Goal: Task Accomplishment & Management: Use online tool/utility

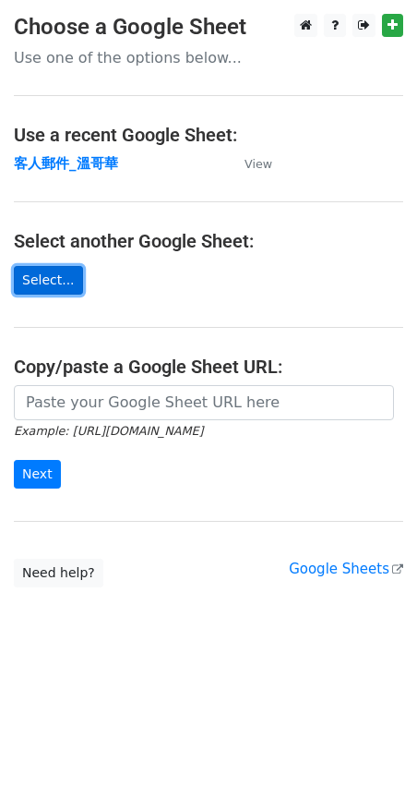
click at [38, 281] on link "Select..." at bounding box center [48, 280] width 69 height 29
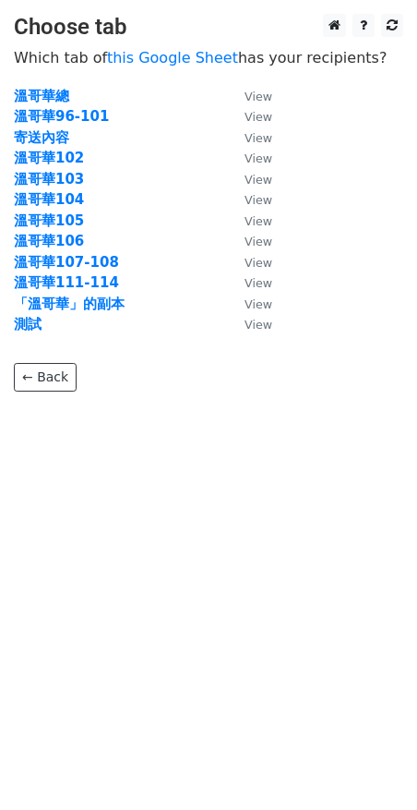
click at [70, 279] on strong "溫哥華111-114" at bounding box center [66, 282] width 105 height 17
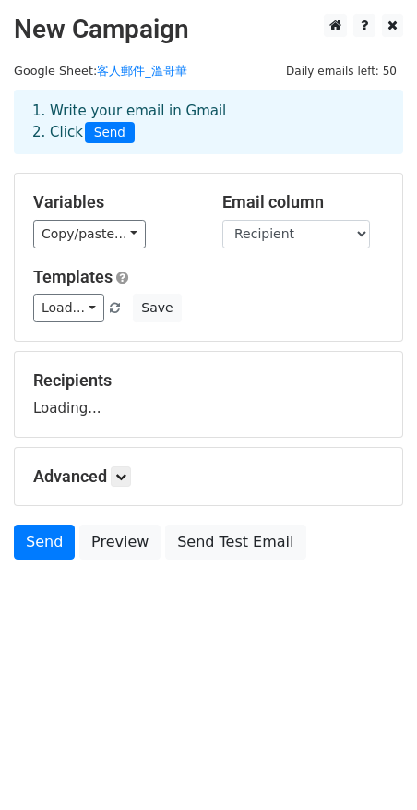
click at [69, 224] on link "Copy/paste..." at bounding box center [89, 234] width 113 height 29
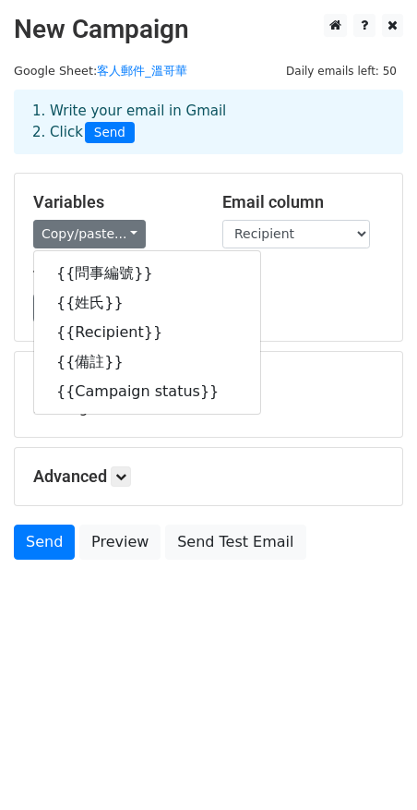
click at [163, 208] on h5 "Variables" at bounding box center [114, 202] width 162 height 20
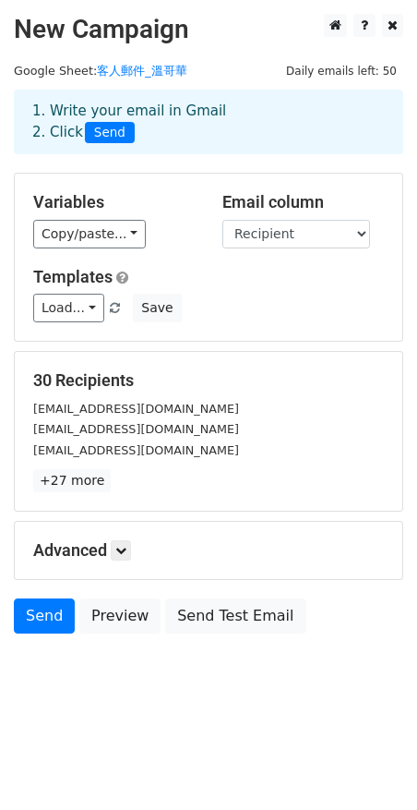
click at [174, 224] on div "Copy/paste... {{問事編號}} {{姓氏}} {{Recipient}} {{備註}} {{Campaign status}}" at bounding box center [114, 234] width 162 height 29
click at [151, 68] on link "客人郵件_溫哥華" at bounding box center [142, 71] width 90 height 14
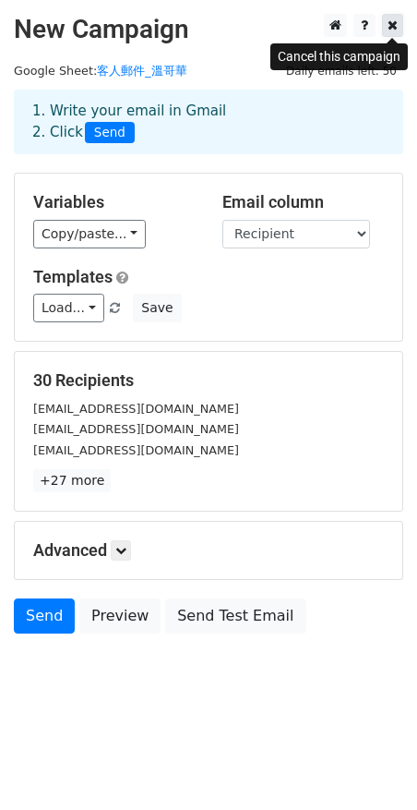
click at [394, 26] on icon at bounding box center [393, 24] width 10 height 13
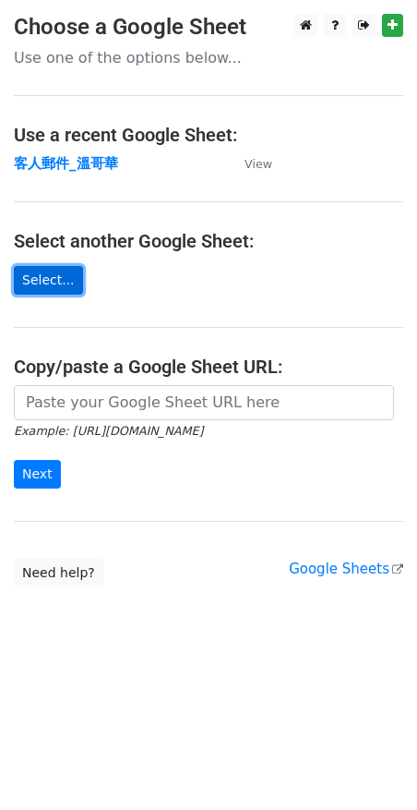
click at [36, 273] on link "Select..." at bounding box center [48, 280] width 69 height 29
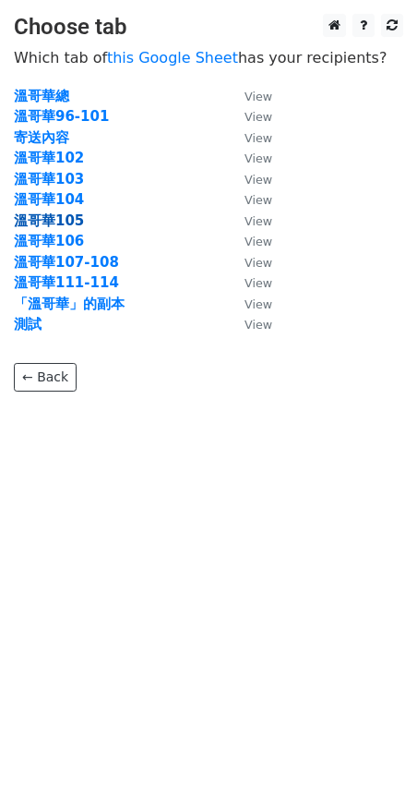
click at [67, 218] on strong "溫哥華105" at bounding box center [49, 220] width 70 height 17
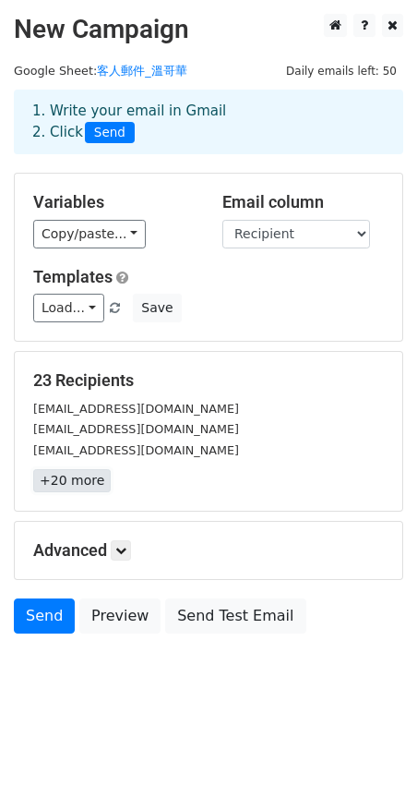
click at [90, 484] on link "+20 more" at bounding box center [72, 480] width 78 height 23
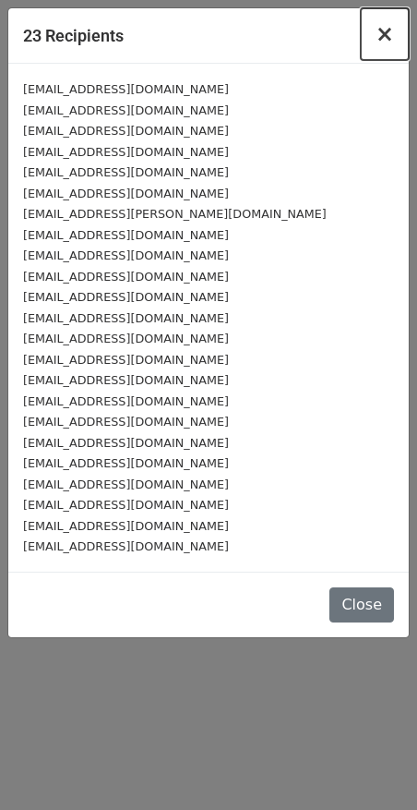
click at [394, 31] on button "×" at bounding box center [385, 34] width 48 height 52
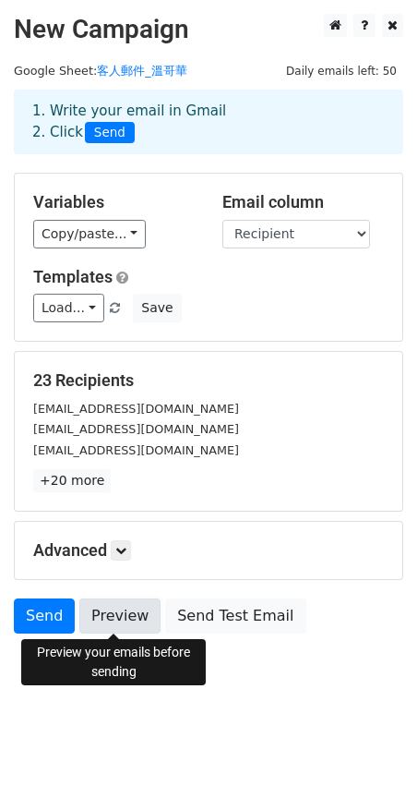
click at [134, 611] on link "Preview" at bounding box center [119, 615] width 81 height 35
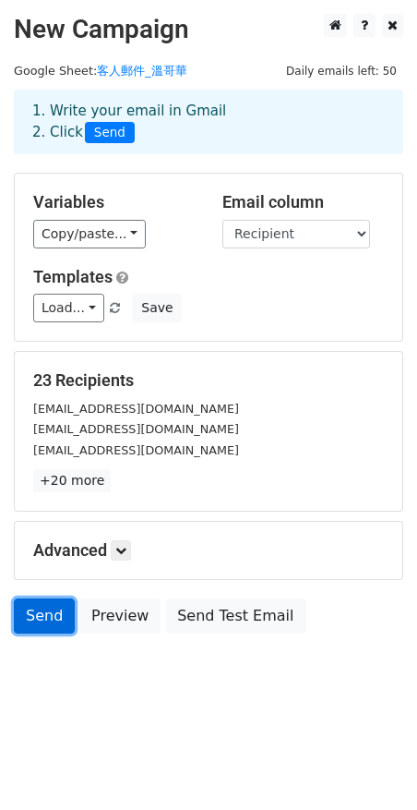
click at [53, 611] on link "Send" at bounding box center [44, 615] width 61 height 35
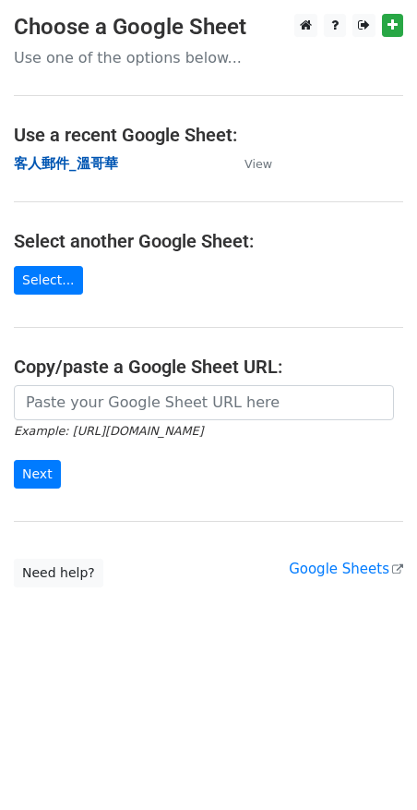
click at [79, 163] on strong "客人郵件_溫哥華" at bounding box center [66, 163] width 104 height 17
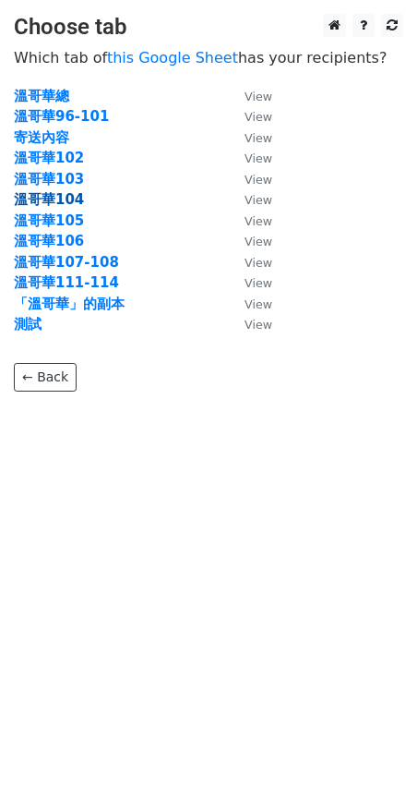
click at [73, 199] on strong "溫哥華104" at bounding box center [49, 199] width 70 height 17
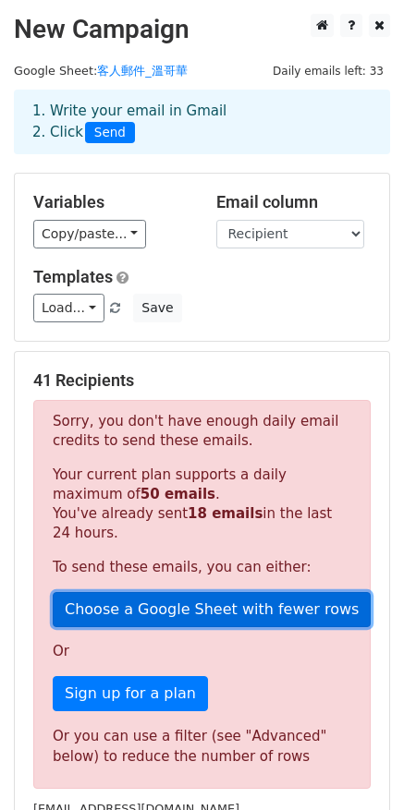
click at [170, 606] on link "Choose a Google Sheet with fewer rows" at bounding box center [212, 609] width 318 height 35
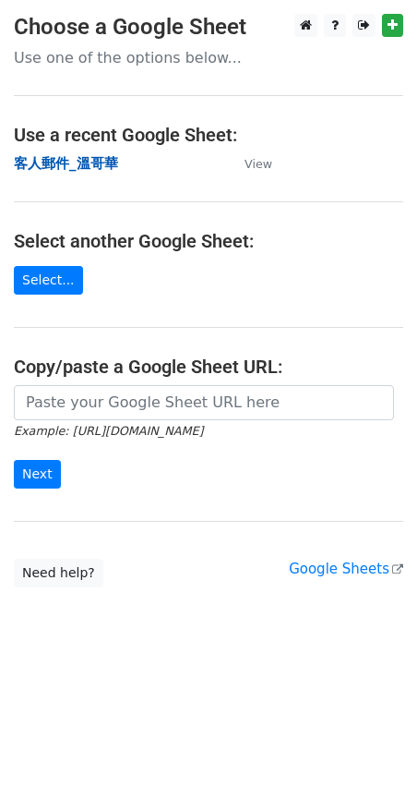
click at [48, 165] on strong "客人郵件_溫哥華" at bounding box center [66, 163] width 104 height 17
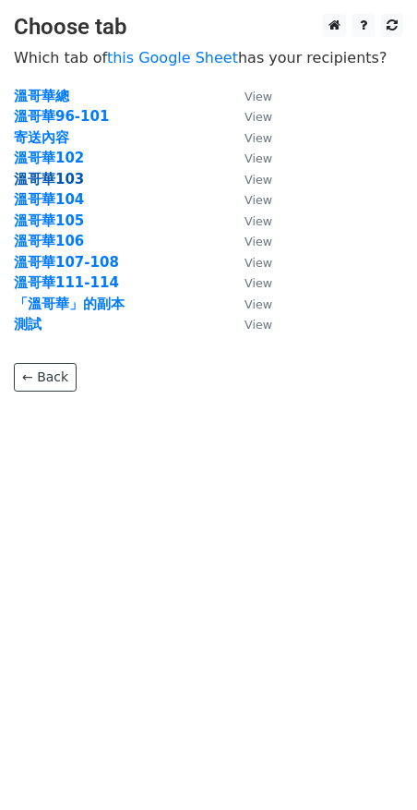
click at [70, 183] on strong "溫哥華103" at bounding box center [49, 179] width 70 height 17
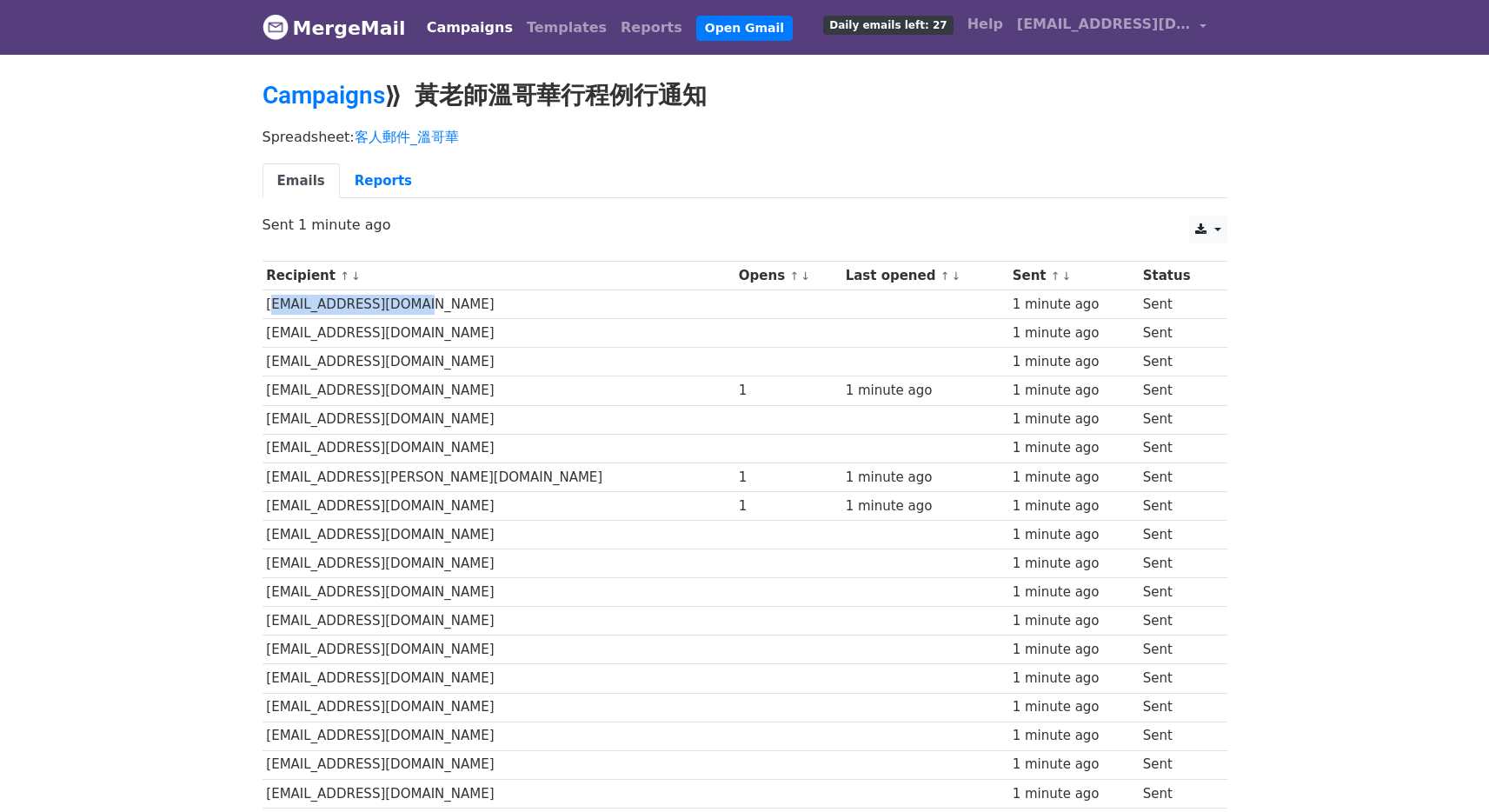
drag, startPoint x: 267, startPoint y: 305, endPoint x: 428, endPoint y: 305, distance: 161.0
click at [428, 305] on td "mimiliu101@yahoo.com" at bounding box center [499, 304] width 472 height 28
copy td "mimiliu101@yahoo.com"
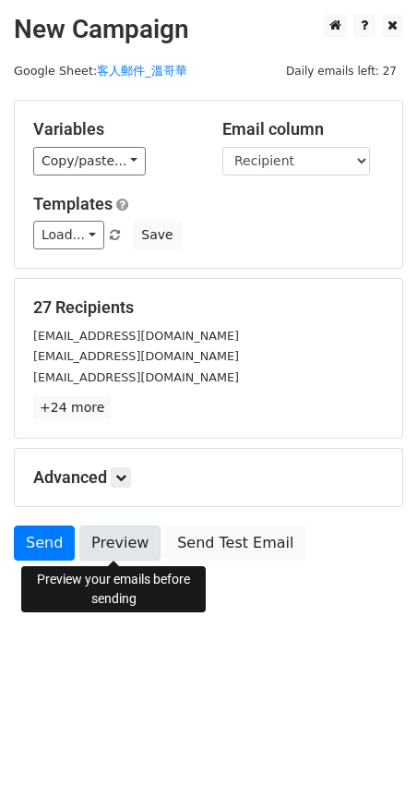
click at [102, 549] on link "Preview" at bounding box center [119, 543] width 81 height 35
click at [135, 550] on link "Preview" at bounding box center [119, 543] width 81 height 35
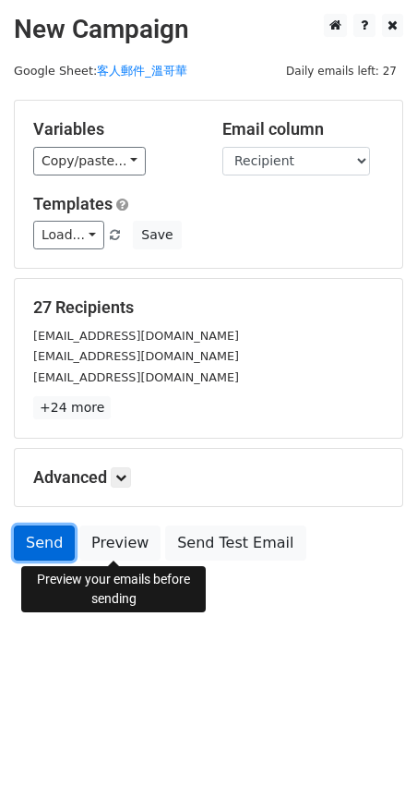
click at [29, 548] on link "Send" at bounding box center [44, 543] width 61 height 35
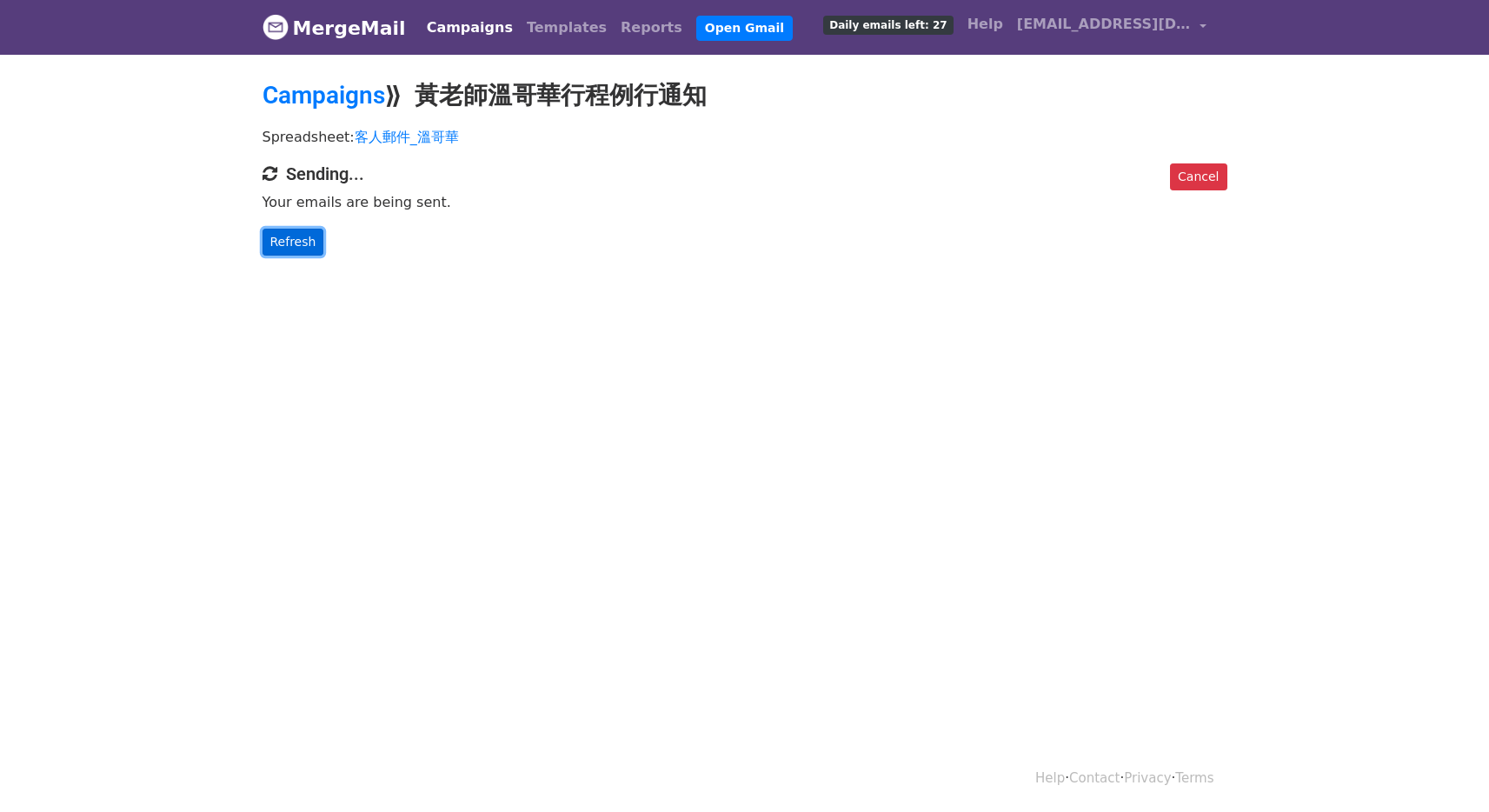
click at [305, 233] on link "Refresh" at bounding box center [294, 242] width 62 height 27
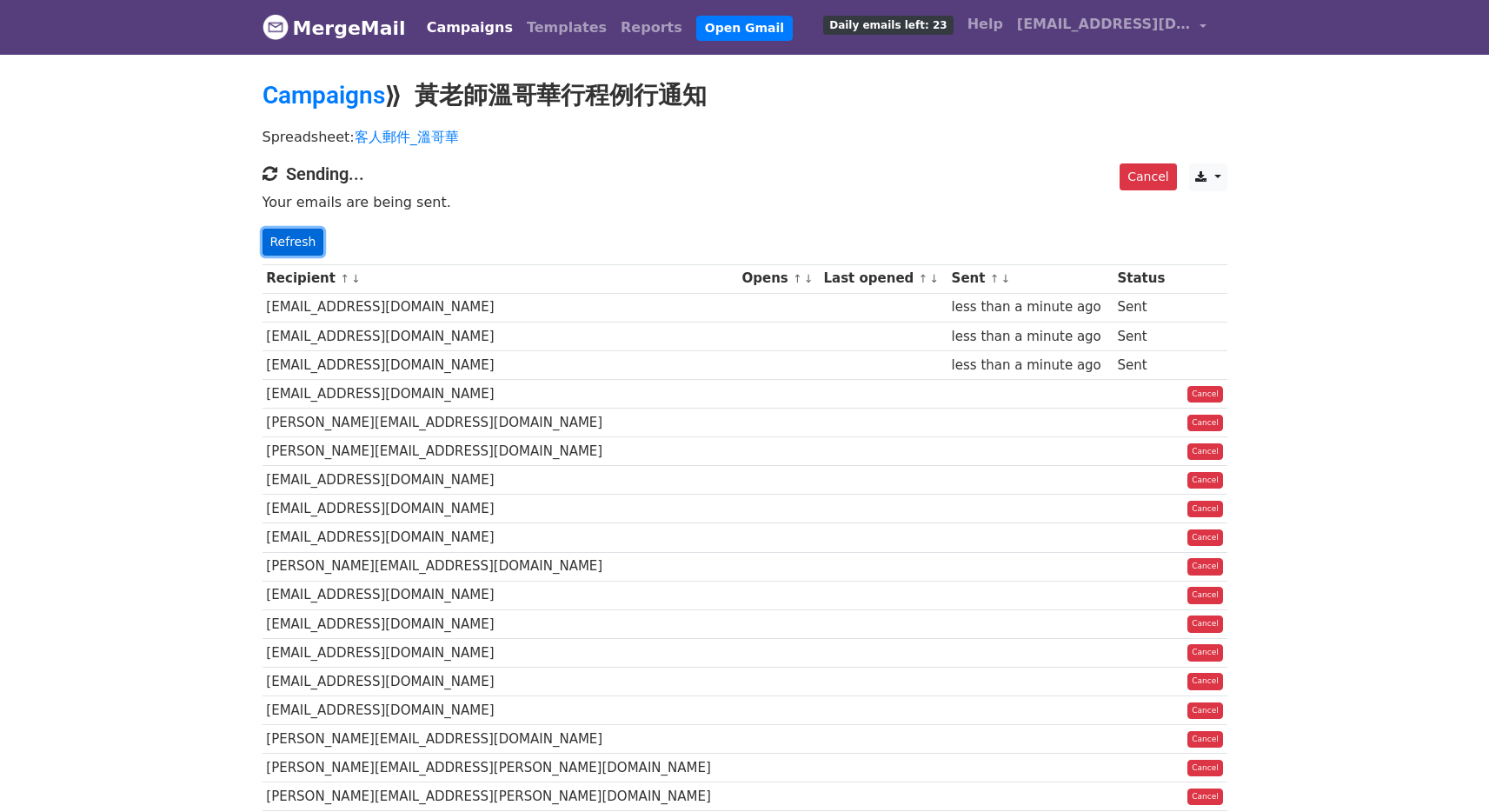
click at [310, 247] on link "Refresh" at bounding box center [294, 242] width 62 height 27
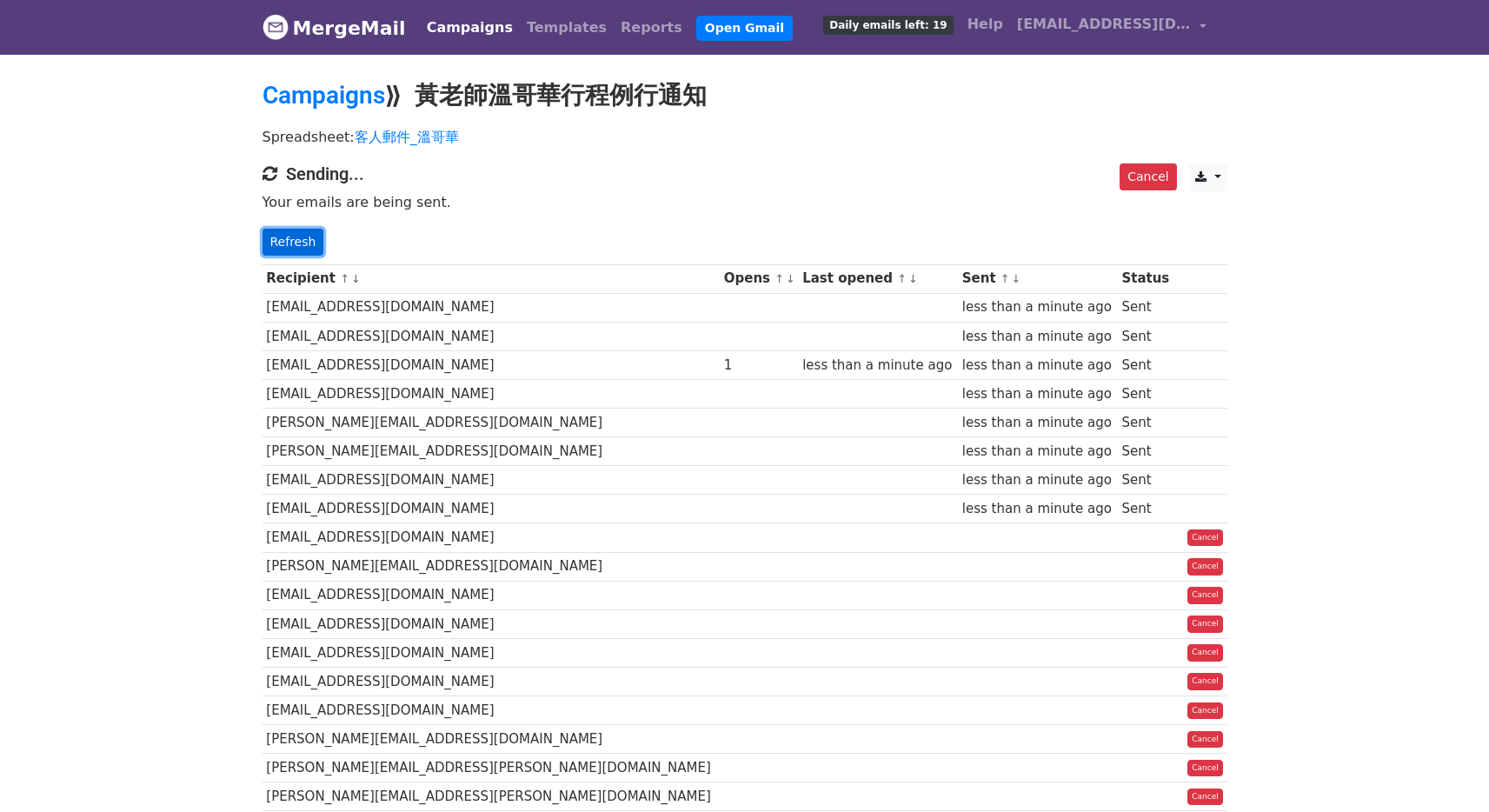
click at [304, 240] on link "Refresh" at bounding box center [294, 242] width 62 height 27
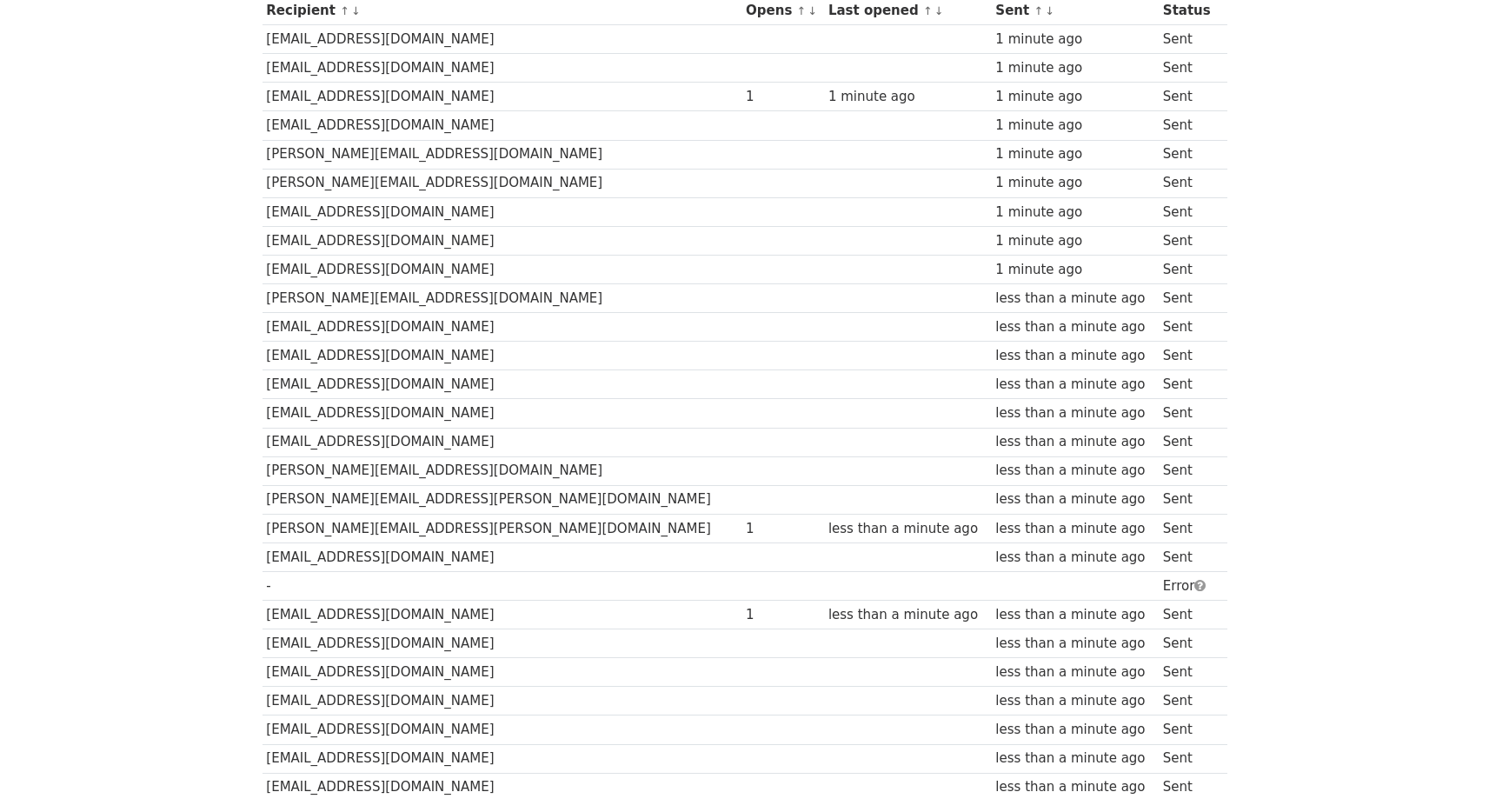
scroll to position [53, 0]
